Goal: Task Accomplishment & Management: Manage account settings

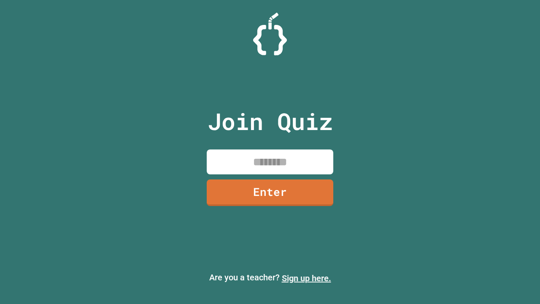
click at [307, 278] on link "Sign up here." at bounding box center [306, 278] width 49 height 10
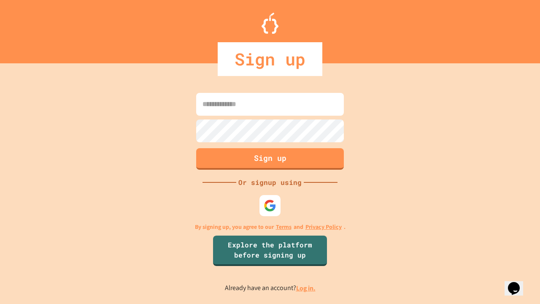
click at [307, 288] on link "Log in." at bounding box center [305, 288] width 19 height 9
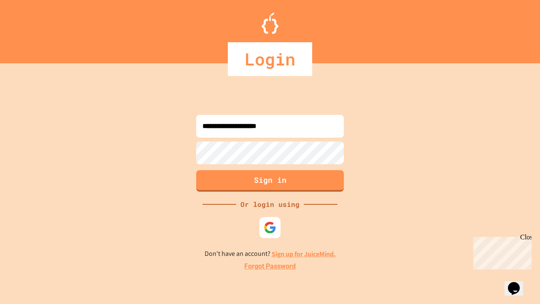
type input "**********"
